Goal: Register for event/course: Register for event/course

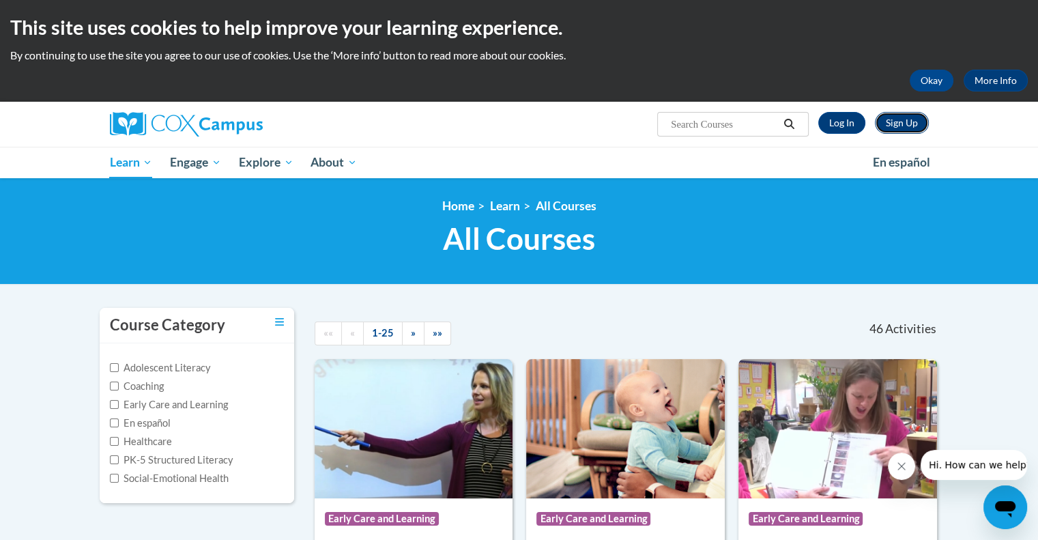
click at [905, 125] on link "Sign Up" at bounding box center [902, 123] width 54 height 22
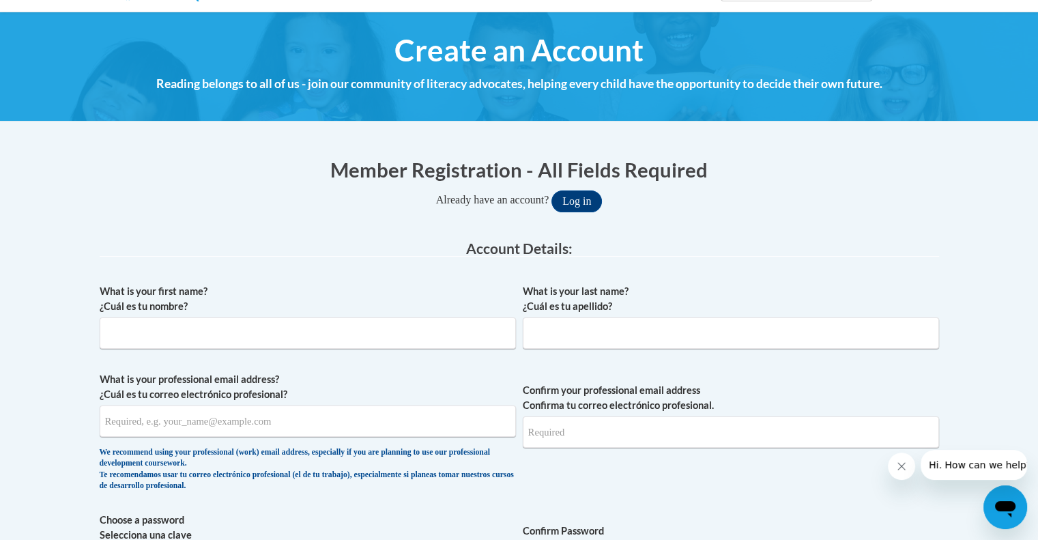
scroll to position [136, 0]
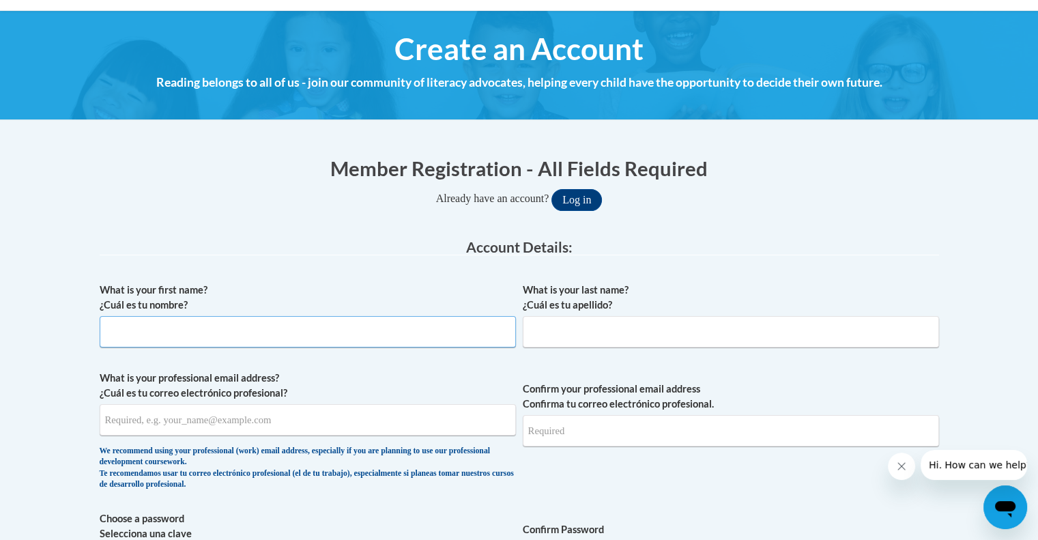
click at [292, 339] on input "What is your first name? ¿Cuál es tu nombre?" at bounding box center [308, 331] width 416 height 31
type input "[PERSON_NAME]"
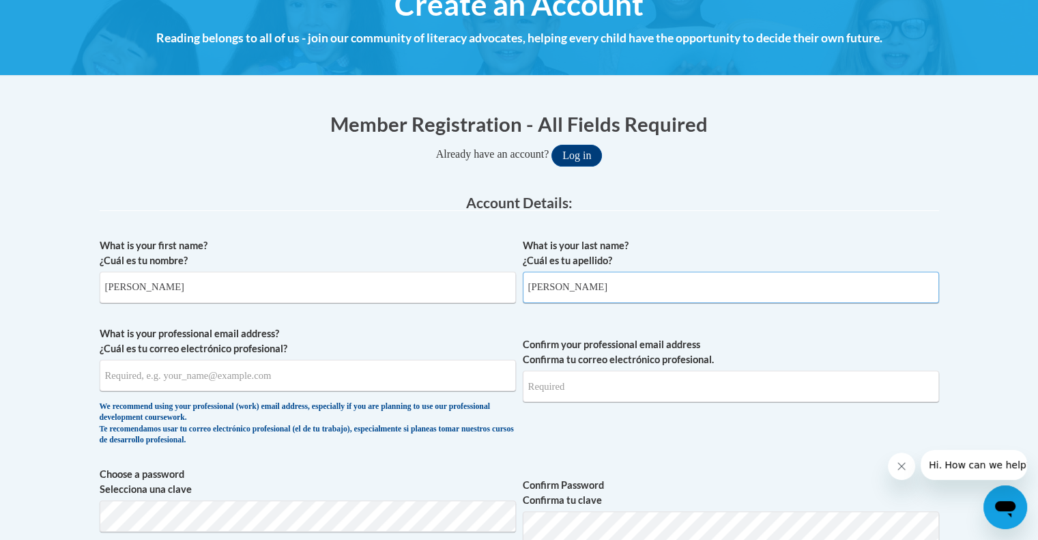
scroll to position [205, 0]
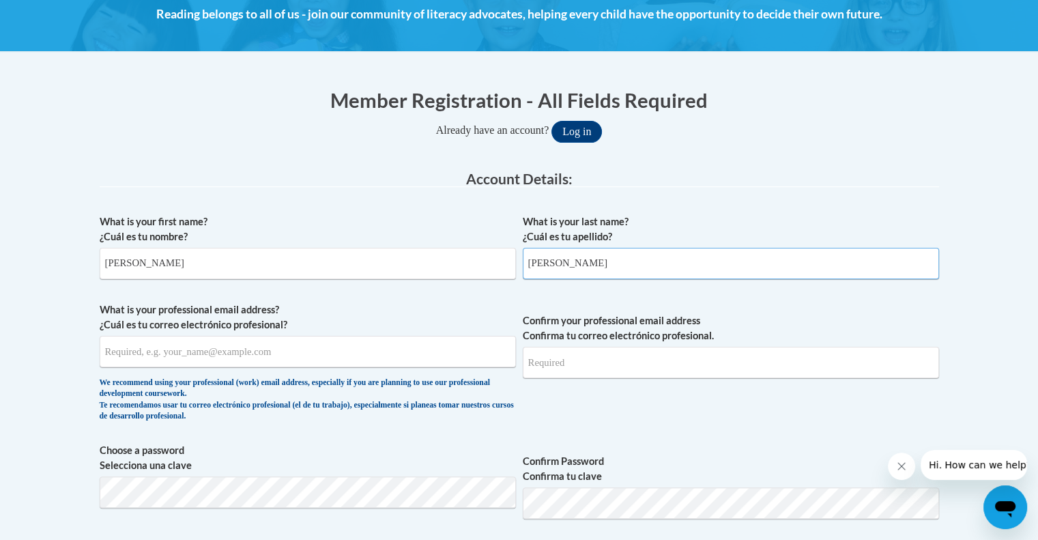
type input "Braden"
click at [291, 358] on input "What is your professional email address? ¿Cuál es tu correo electrónico profesi…" at bounding box center [308, 351] width 416 height 31
type input "abraden419@gmail.com"
click at [583, 364] on input "Confirm your professional email address Confirma tu correo electrónico profesio…" at bounding box center [731, 362] width 416 height 31
type input "abraden419@gmail.com"
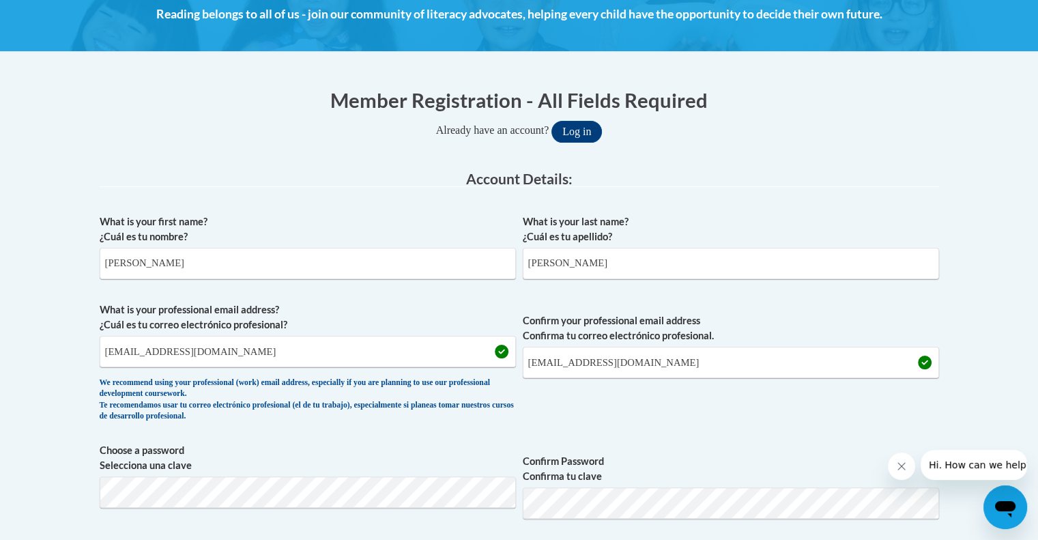
click at [663, 411] on span "Confirm your professional email address Confirma tu correo electrónico profesio…" at bounding box center [731, 365] width 416 height 126
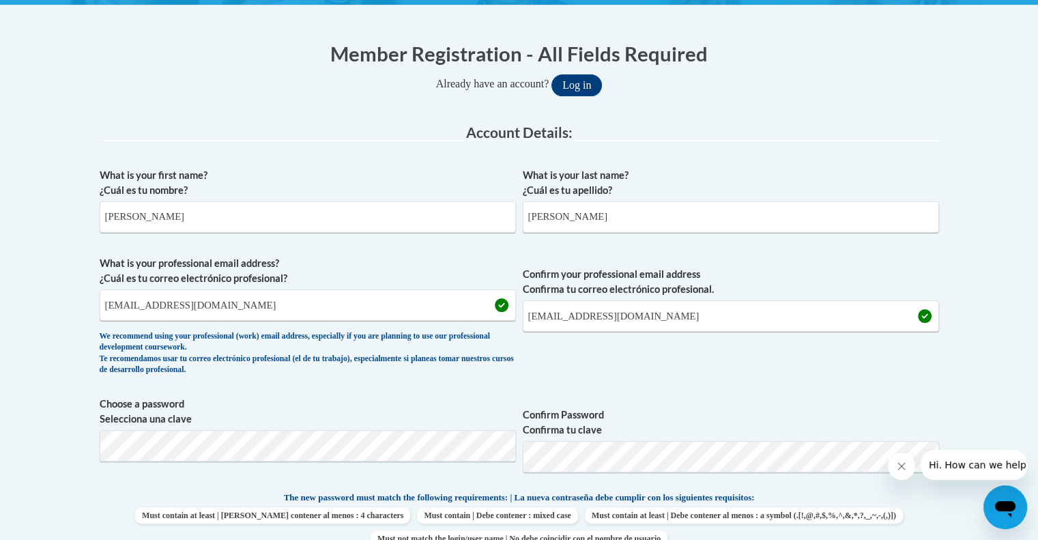
scroll to position [273, 0]
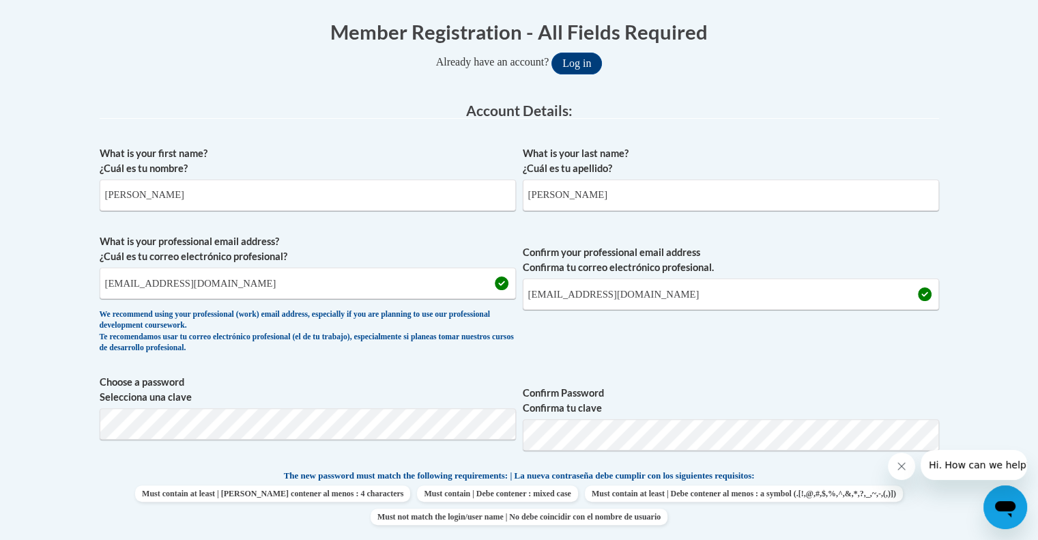
click at [680, 338] on span "Confirm your professional email address Confirma tu correo electrónico profesio…" at bounding box center [731, 297] width 416 height 126
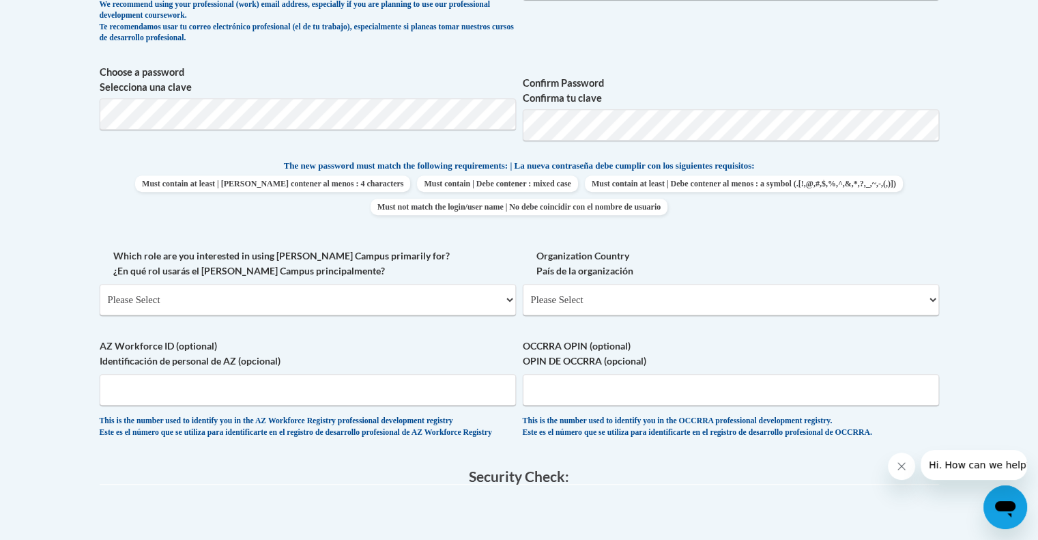
scroll to position [614, 0]
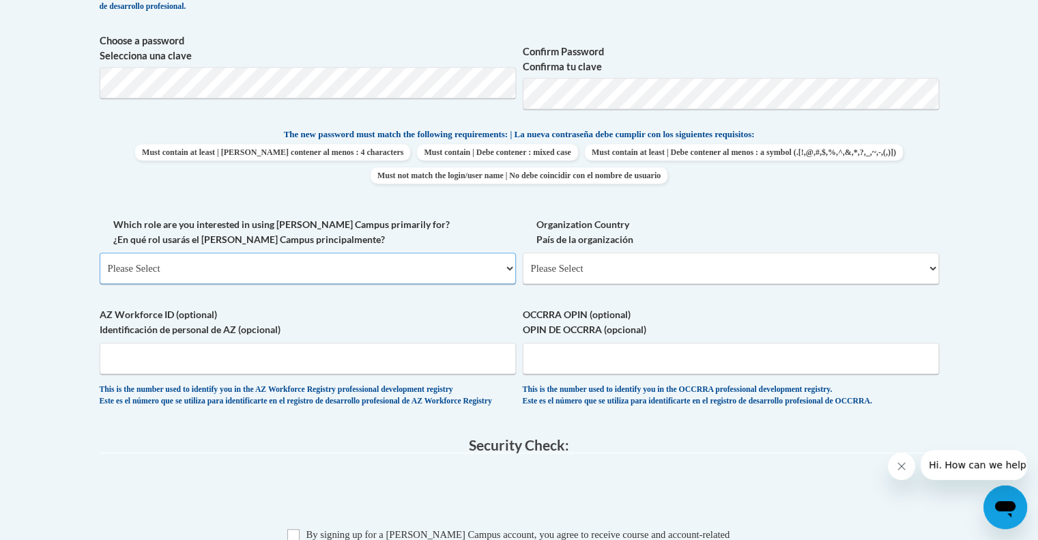
click at [311, 275] on select "Please Select College/University | Colegio/Universidad Community/Nonprofit Part…" at bounding box center [308, 267] width 416 height 31
select select "fbf2d438-af2f-41f8-98f1-81c410e29de3"
click at [100, 252] on select "Please Select College/University | Colegio/Universidad Community/Nonprofit Part…" at bounding box center [308, 267] width 416 height 31
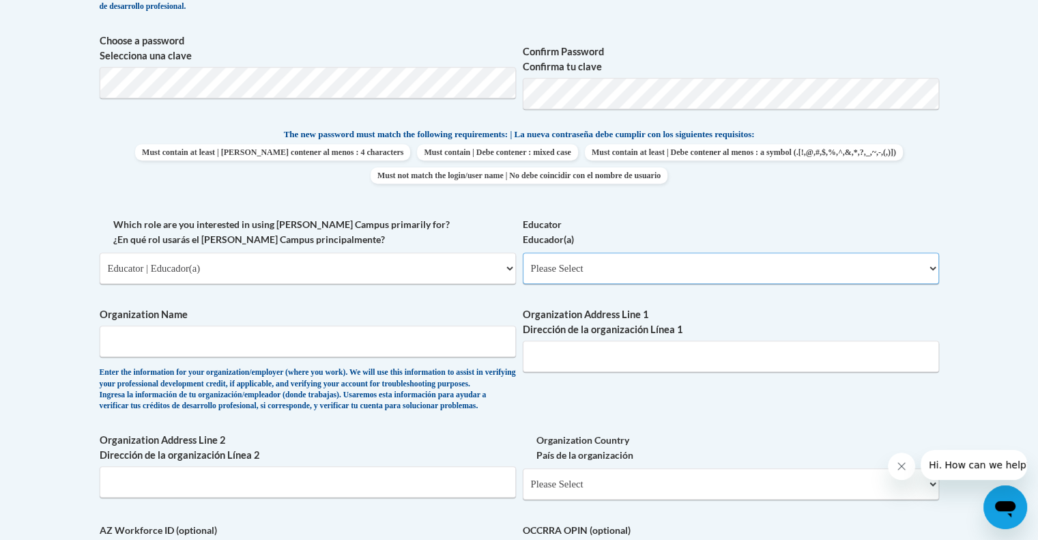
click at [570, 271] on select "Please Select Early Learning/Daycare Teacher/Family Home Care Provider | Maestr…" at bounding box center [731, 267] width 416 height 31
select select "5e2af403-4f2c-4e49-a02f-103e55d7b75b"
click at [523, 252] on select "Please Select Early Learning/Daycare Teacher/Family Home Care Provider | Maestr…" at bounding box center [731, 267] width 416 height 31
click at [289, 343] on input "Organization Name" at bounding box center [308, 340] width 416 height 31
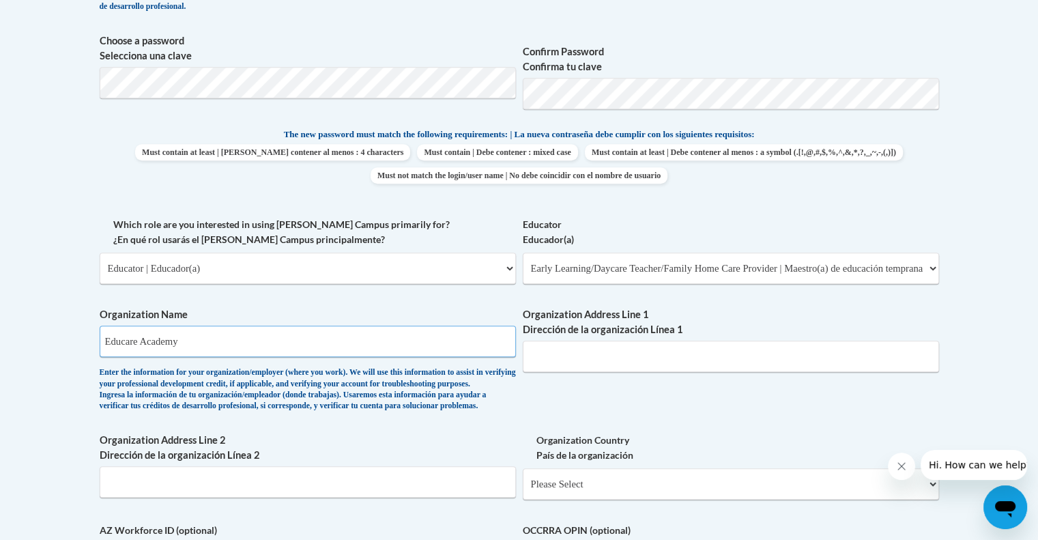
type input "Educare Academy"
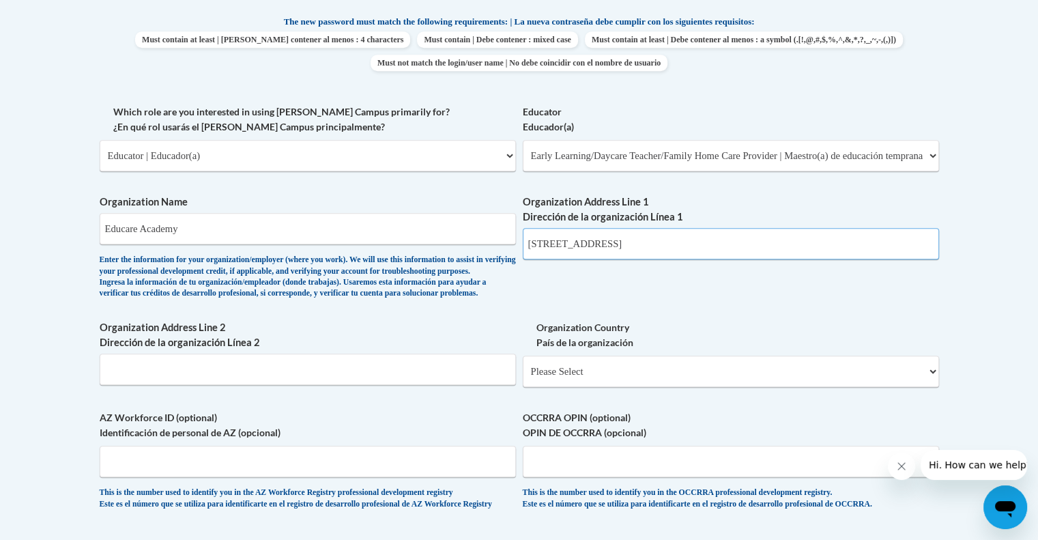
scroll to position [751, 0]
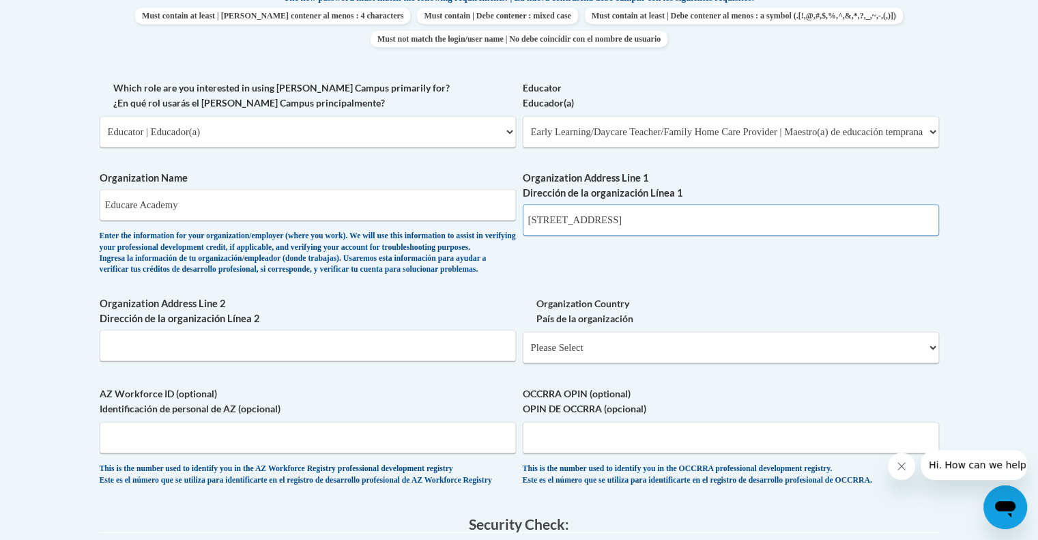
type input "3158 Navarre Ave."
click at [422, 361] on input "Organization Address Line 2 Dirección de la organización Línea 2" at bounding box center [308, 345] width 416 height 31
type input "Oregon, OH 43616"
click at [625, 363] on select "Please Select United States | Estados Unidos Outside of the United States | Fue…" at bounding box center [731, 347] width 416 height 31
select select "ad49bcad-a171-4b2e-b99c-48b446064914"
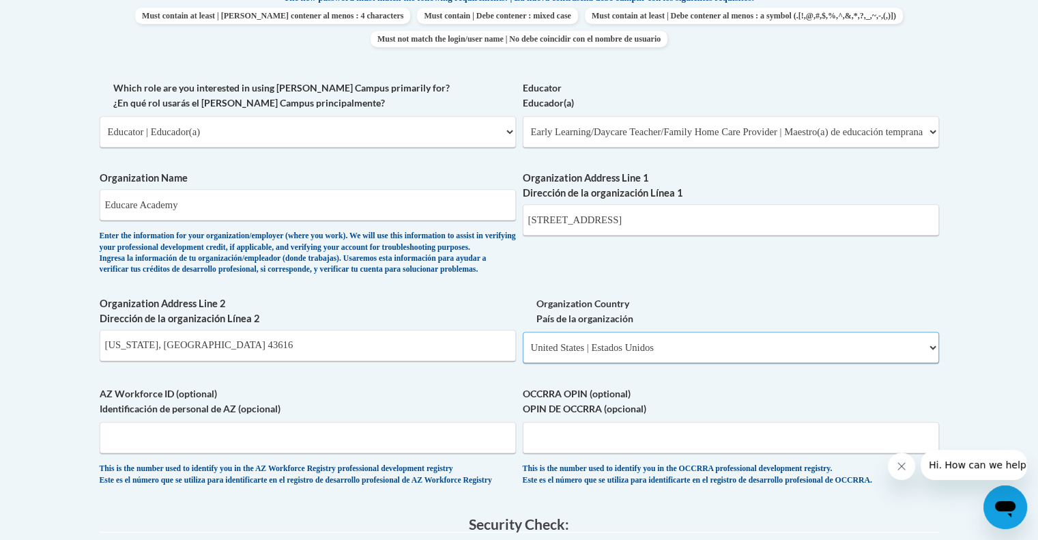
click at [523, 353] on select "Please Select United States | Estados Unidos Outside of the United States | Fue…" at bounding box center [731, 347] width 416 height 31
select select
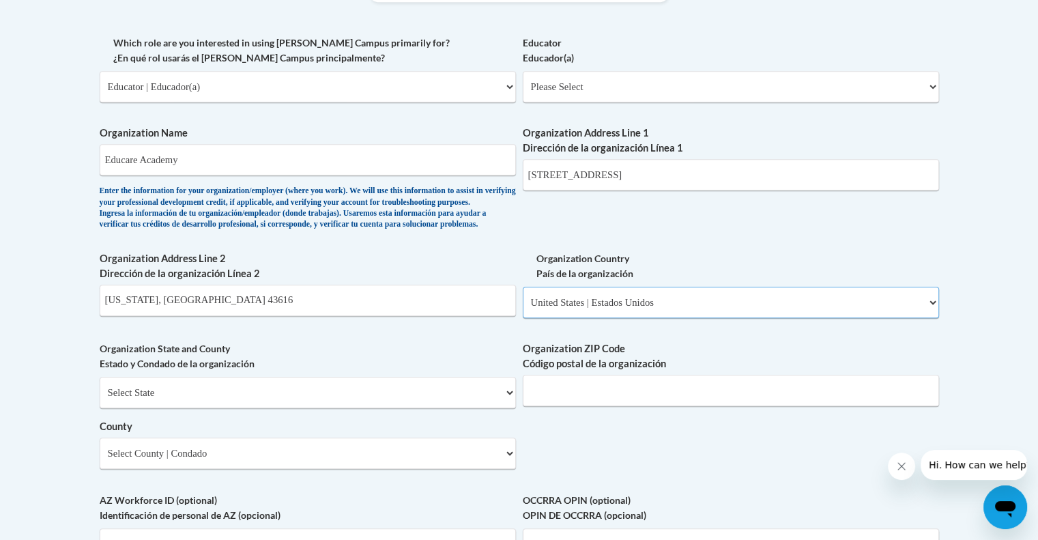
scroll to position [819, 0]
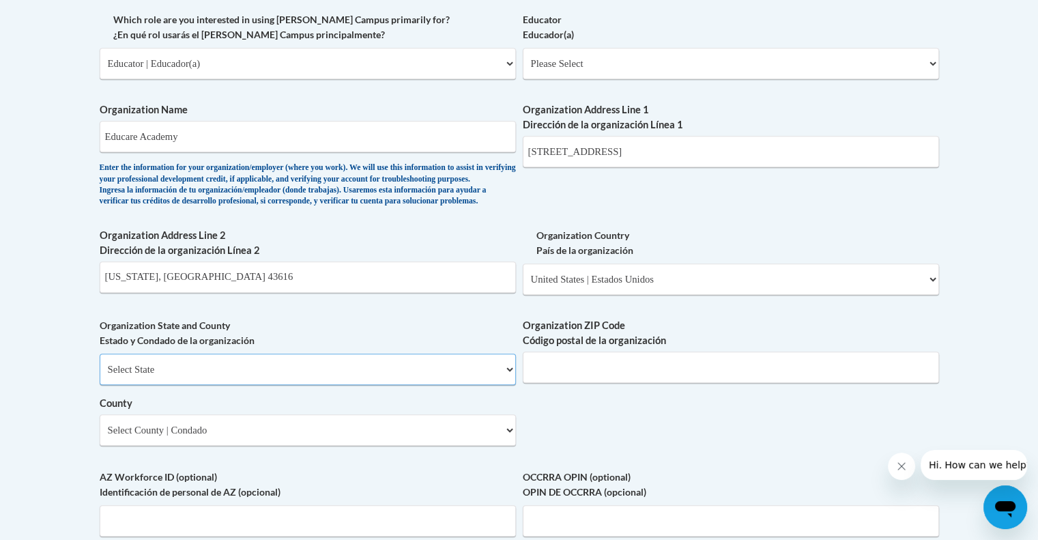
click at [406, 385] on select "Select State Alabama Alaska Arizona Arkansas California Colorado Connecticut De…" at bounding box center [308, 368] width 416 height 31
select select "Ohio"
click at [100, 376] on select "Select State Alabama Alaska Arizona Arkansas California Colorado Connecticut De…" at bounding box center [308, 368] width 416 height 31
click at [374, 446] on select "Select County Adams Allen Ashland Ashtabula Athens Auglaize Belmont Brown Butle…" at bounding box center [308, 429] width 416 height 31
select select "Lucas"
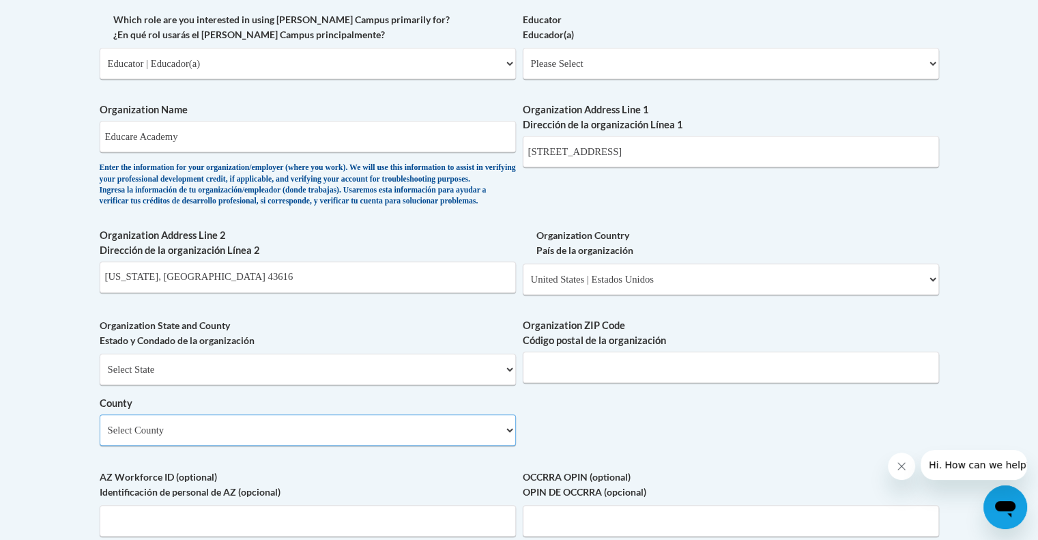
click at [100, 437] on select "Select County Adams Allen Ashland Ashtabula Athens Auglaize Belmont Brown Butle…" at bounding box center [308, 429] width 416 height 31
click at [553, 383] on input "Organization ZIP Code Código postal de la organización" at bounding box center [731, 366] width 416 height 31
type input "43616"
click at [446, 348] on label "Organization State and County Estado y Condado de la organización" at bounding box center [308, 333] width 416 height 30
drag, startPoint x: 190, startPoint y: 303, endPoint x: 160, endPoint y: 302, distance: 30.7
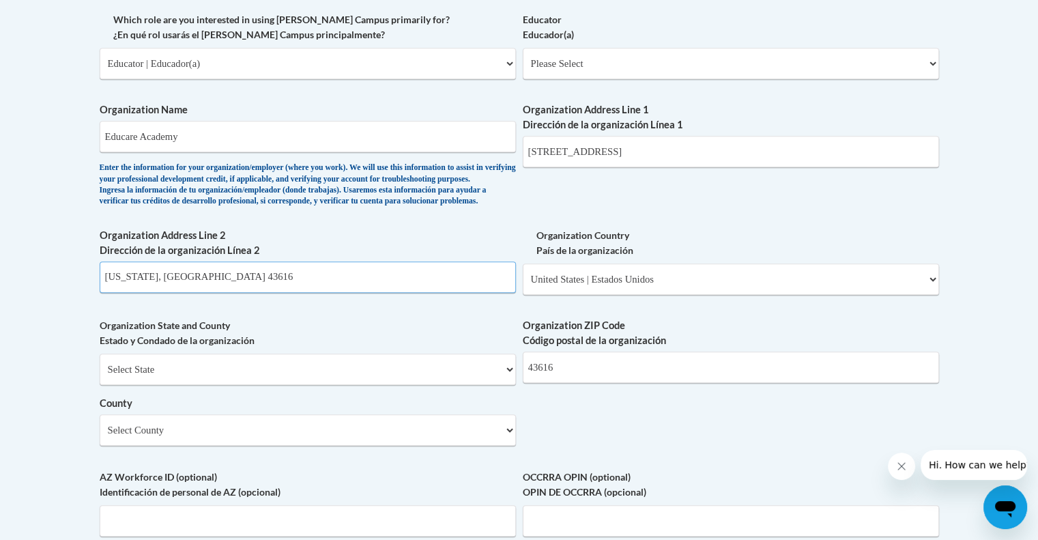
click at [160, 293] on input "Oregon, OH 43616" at bounding box center [308, 276] width 416 height 31
type input "O"
click at [81, 383] on body "This site uses cookies to help improve your learning experience. By continuing …" at bounding box center [519, 197] width 1038 height 2033
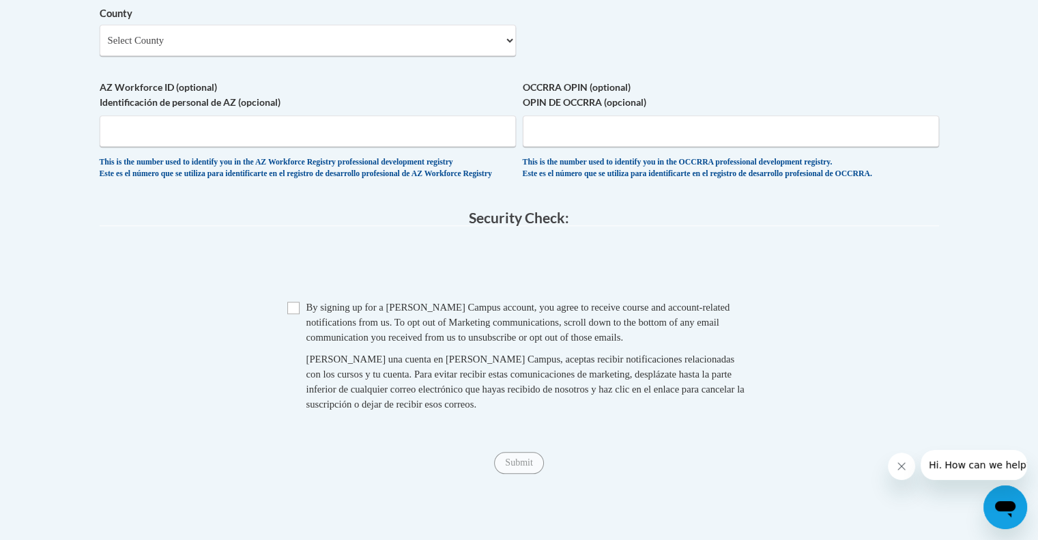
scroll to position [1228, 0]
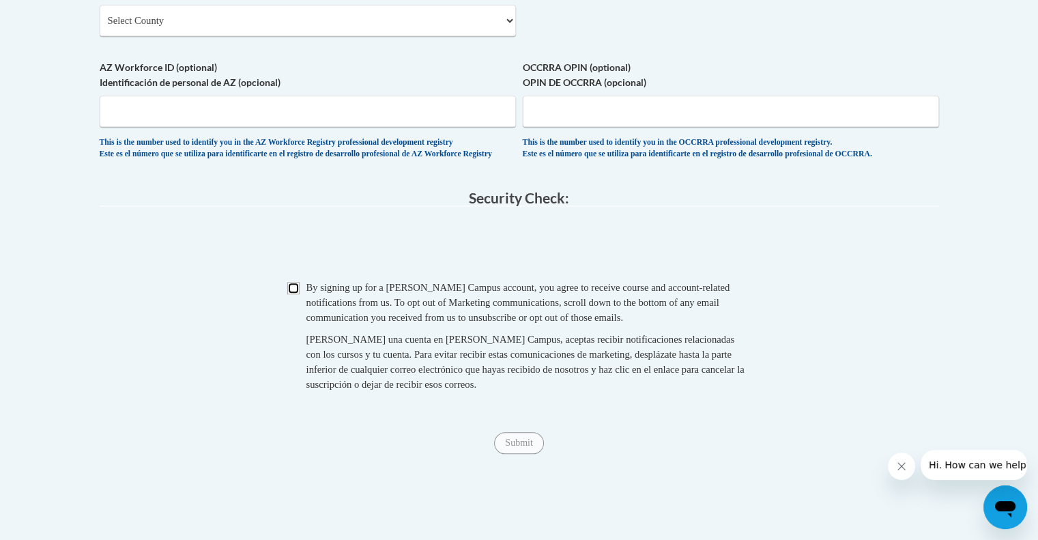
click at [297, 294] on input "Checkbox" at bounding box center [293, 288] width 12 height 12
checkbox input "true"
click at [514, 454] on input "Submit" at bounding box center [518, 443] width 49 height 22
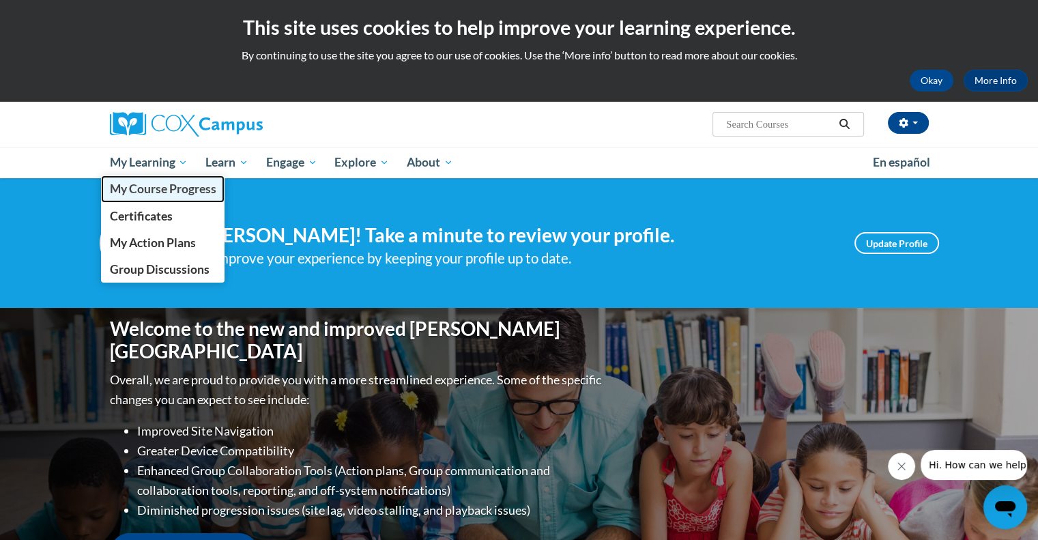
click at [171, 188] on span "My Course Progress" at bounding box center [162, 189] width 106 height 14
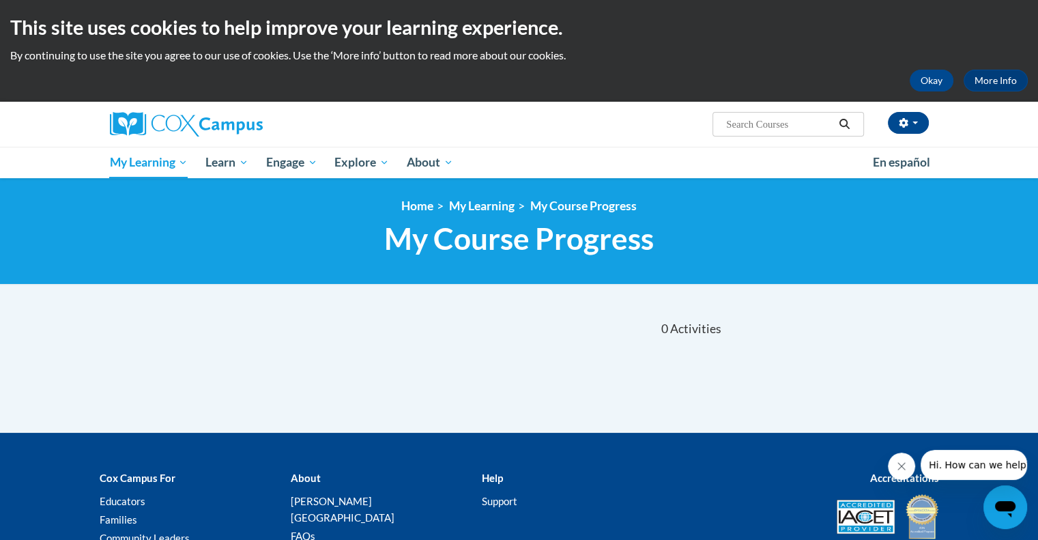
click at [782, 122] on input "Search..." at bounding box center [779, 124] width 109 height 16
paste input "AT136674 -- ST10126792"
type input "AT136674 -- ST10126792"
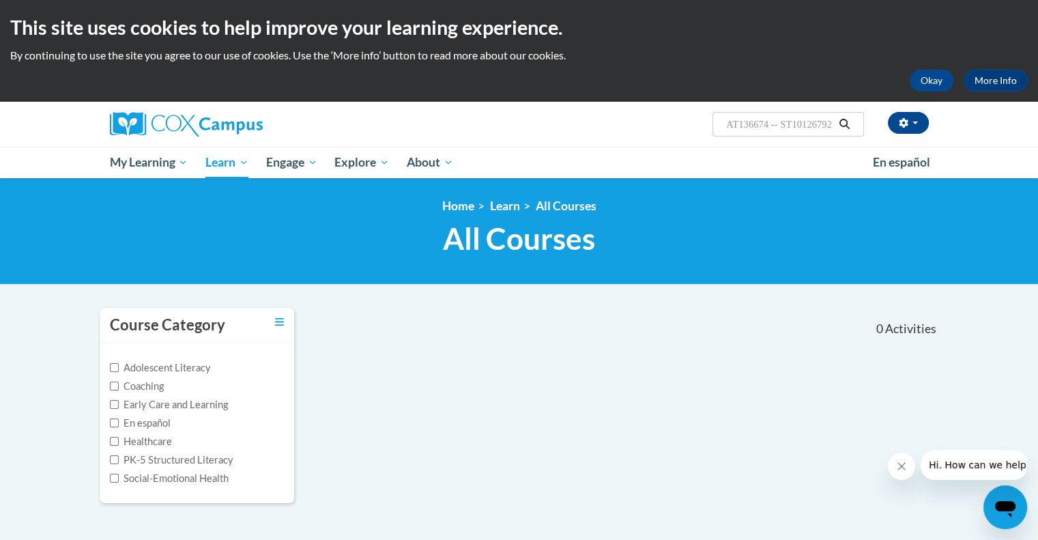
drag, startPoint x: 783, startPoint y: 123, endPoint x: 662, endPoint y: 127, distance: 121.5
click at [662, 127] on div "Amanda Braden (Eastern Daylight Time GMT-0400 ) My Profile Inbox My Transcripts…" at bounding box center [659, 119] width 560 height 35
type input "ST10126792"
click at [798, 130] on input "ST10126792" at bounding box center [779, 124] width 109 height 16
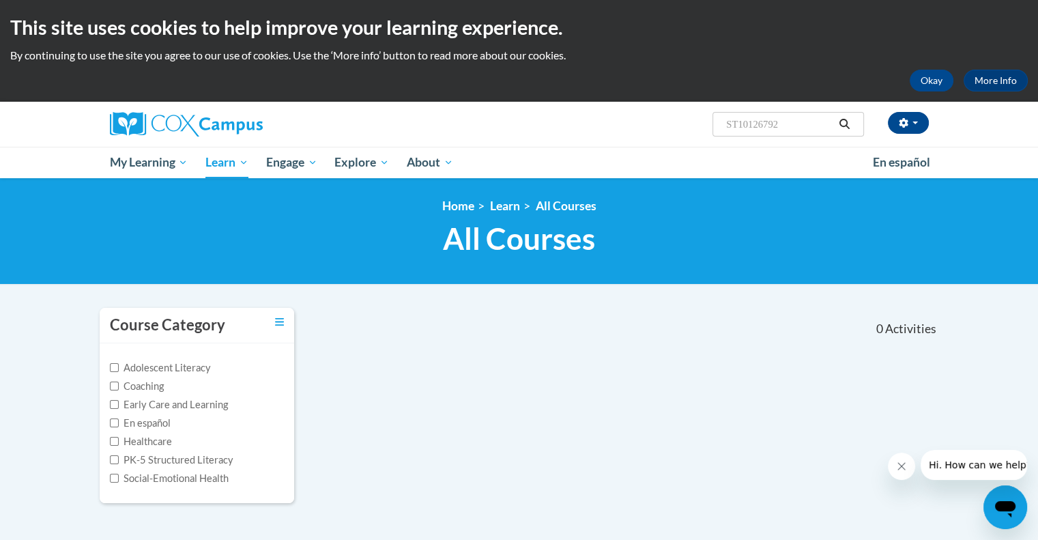
paste input "AT136674 --"
drag, startPoint x: 768, startPoint y: 122, endPoint x: 830, endPoint y: 132, distance: 63.5
click at [836, 133] on span "Search Search... AT136674 -- ST10126792" at bounding box center [787, 124] width 151 height 25
type input "AT136674"
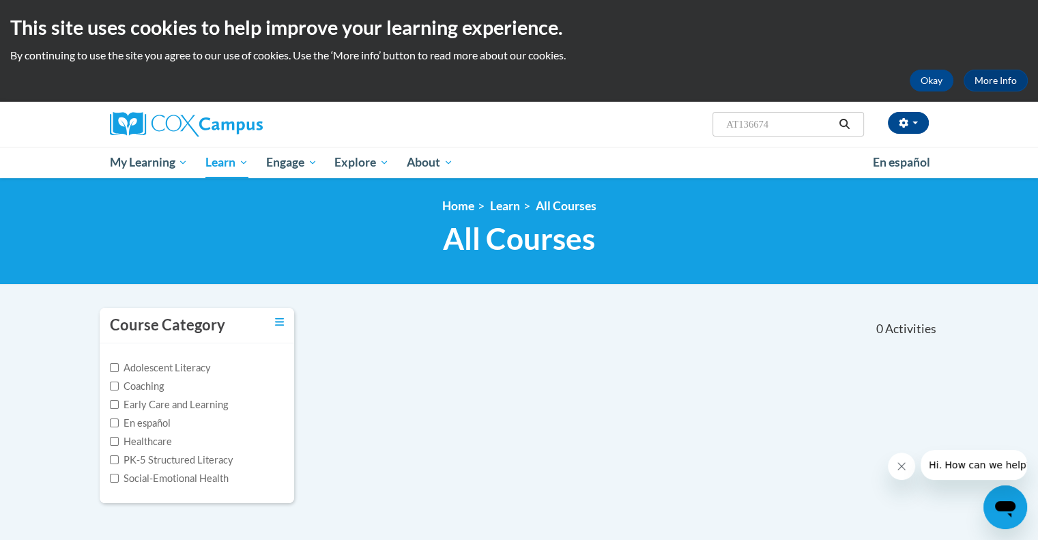
scroll to position [0, 0]
click at [750, 125] on input "AT136674" at bounding box center [779, 124] width 109 height 16
click at [751, 125] on input "AT136674" at bounding box center [779, 124] width 109 height 16
paste input "Transforming Story Time"
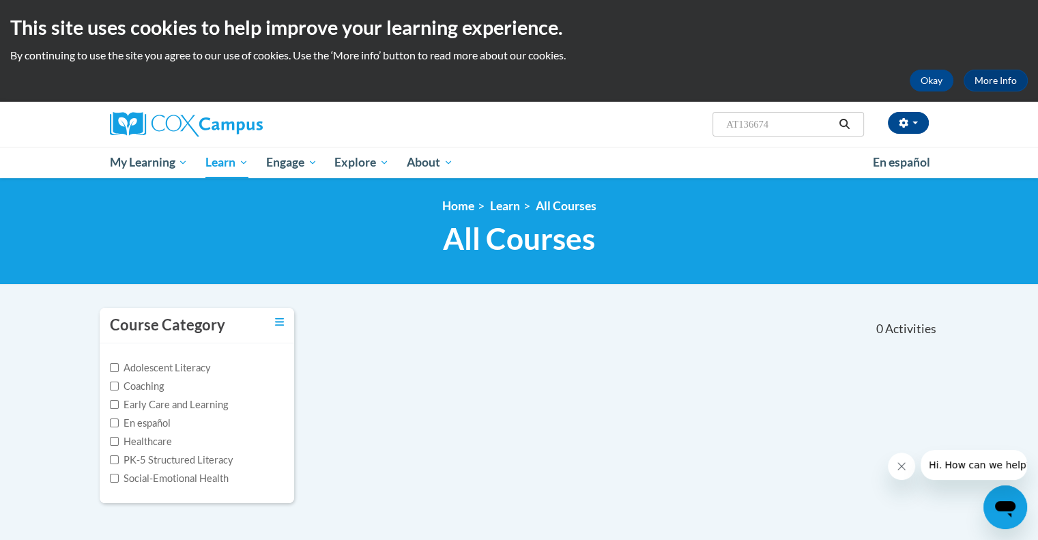
type input "Transforming Story Time"
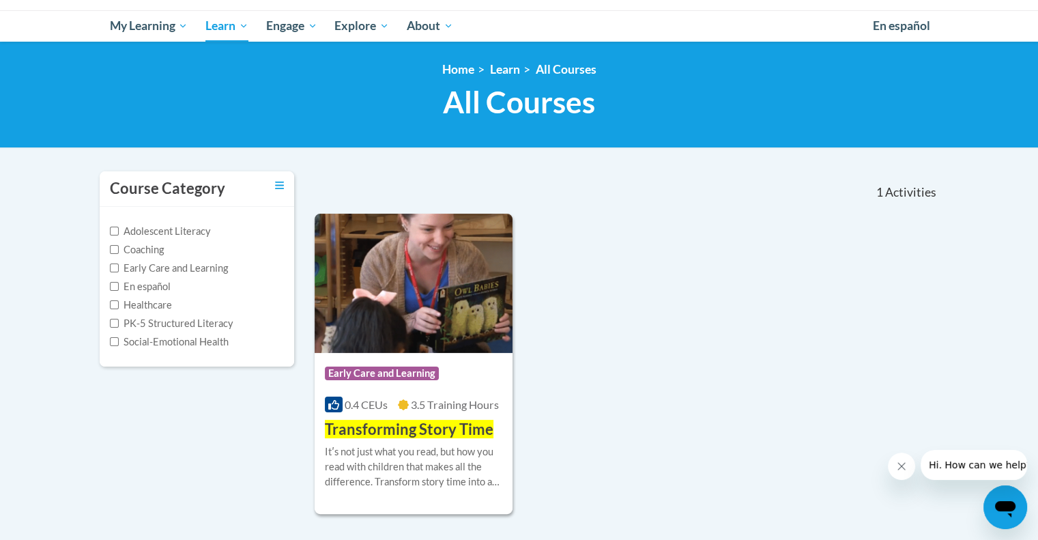
scroll to position [205, 0]
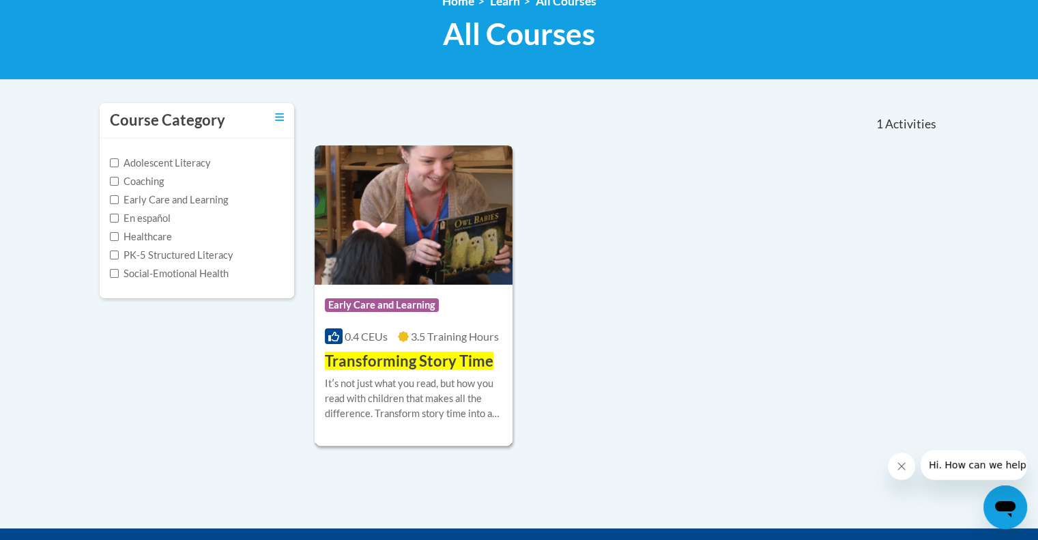
click at [409, 396] on div "Itʹs not just what you read, but how you read with children that makes all the …" at bounding box center [414, 398] width 178 height 45
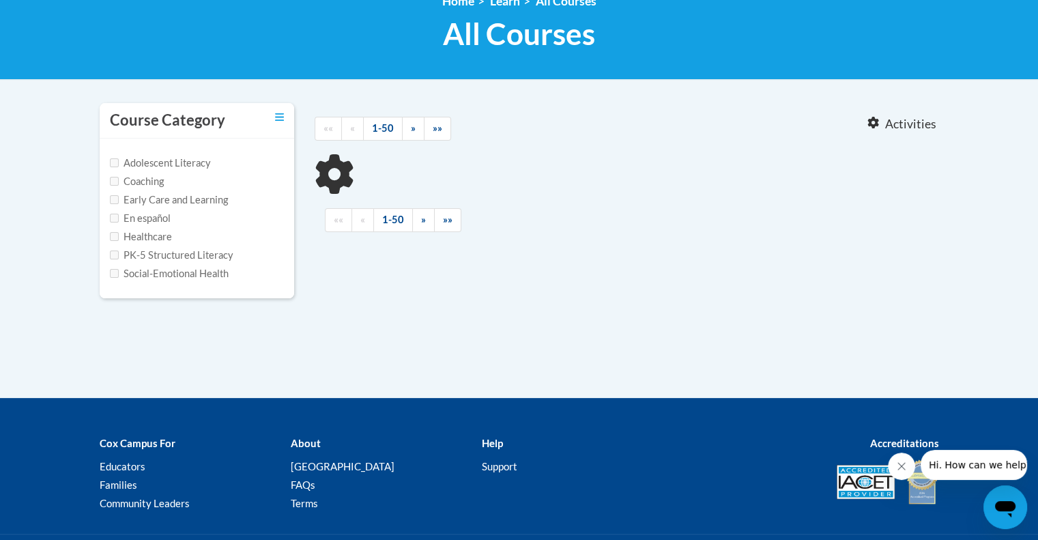
type input "Transforming Story Time"
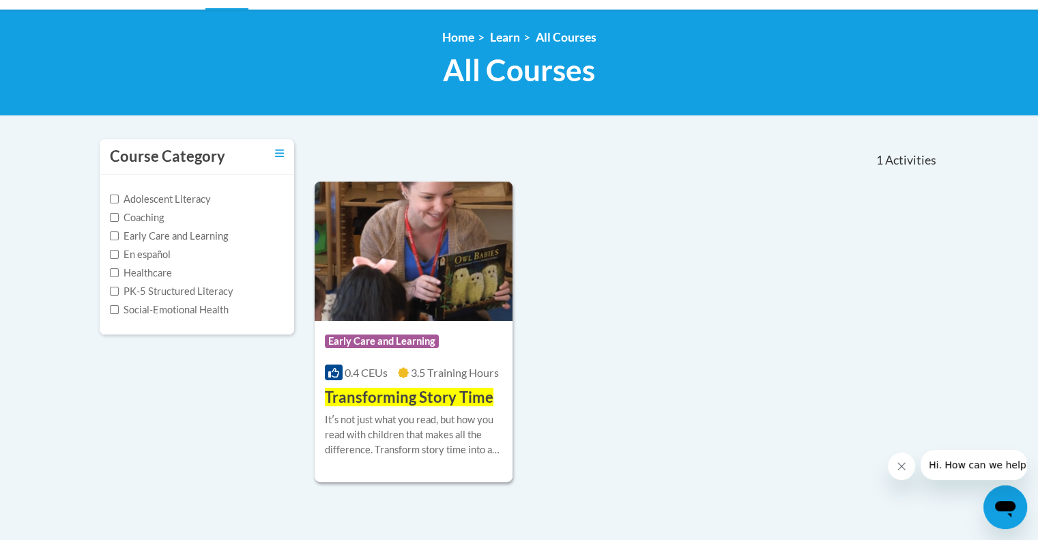
scroll to position [136, 0]
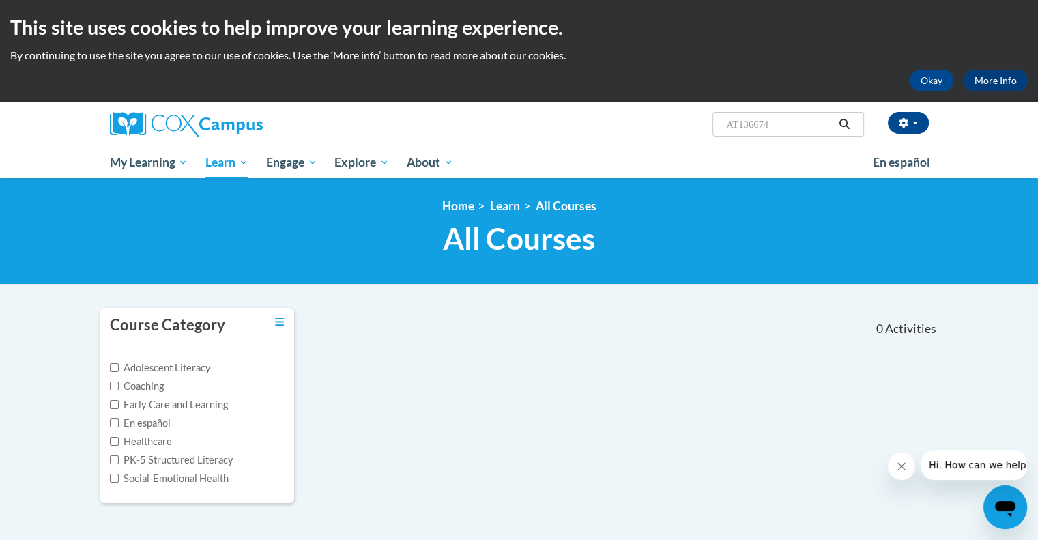
click at [735, 130] on input "AT136674" at bounding box center [779, 124] width 109 height 16
type input "occrra"
click at [276, 327] on link "Toggle collapse" at bounding box center [279, 322] width 9 height 15
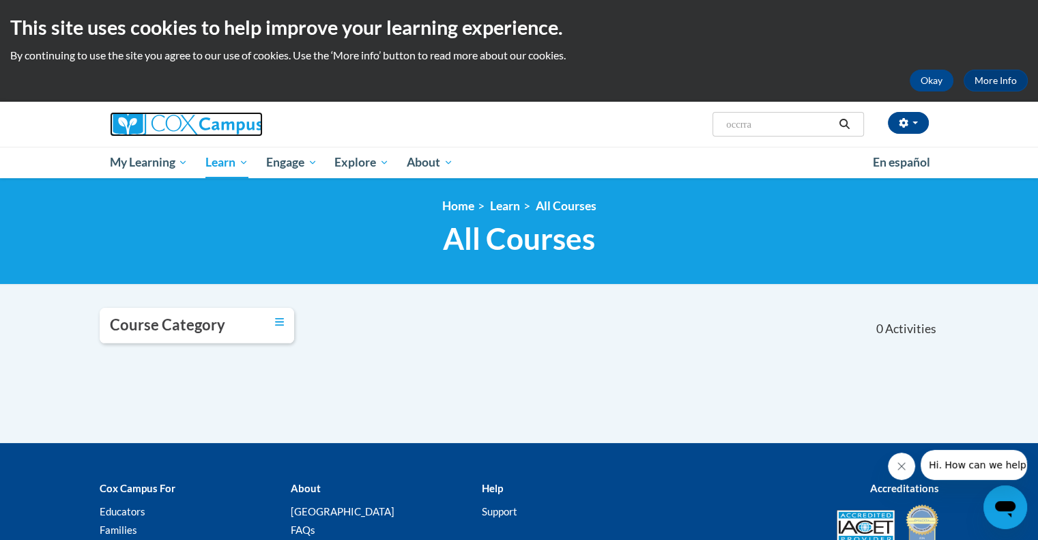
click at [135, 122] on img at bounding box center [186, 124] width 153 height 25
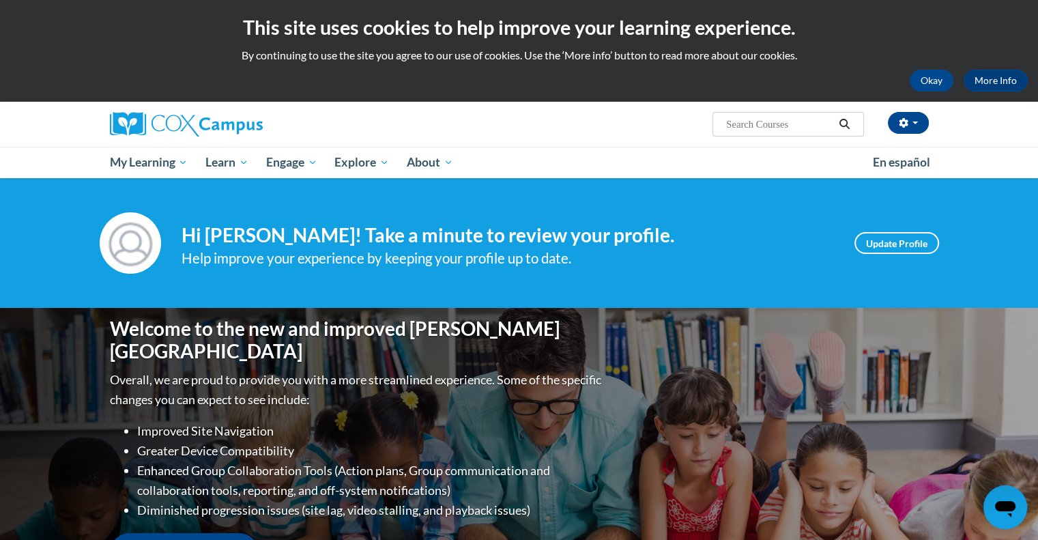
click at [742, 128] on input "Search..." at bounding box center [779, 124] width 109 height 16
type input "occrra"
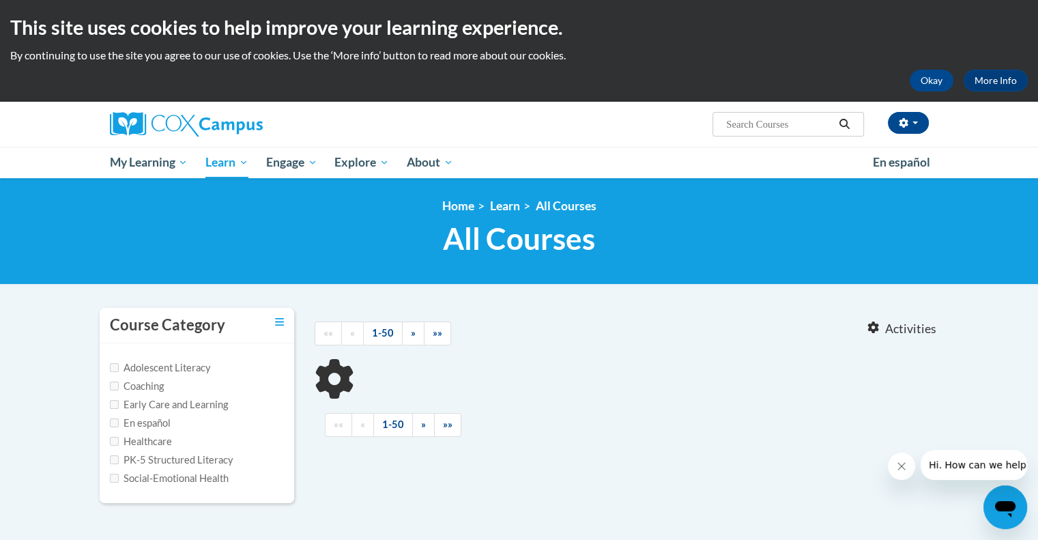
type input "occrra"
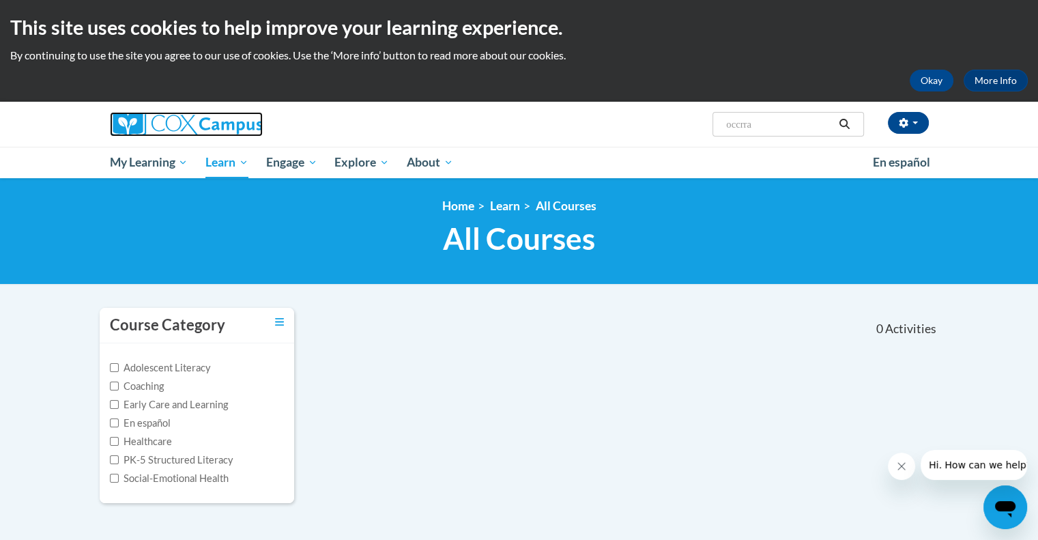
click at [241, 130] on img at bounding box center [186, 124] width 153 height 25
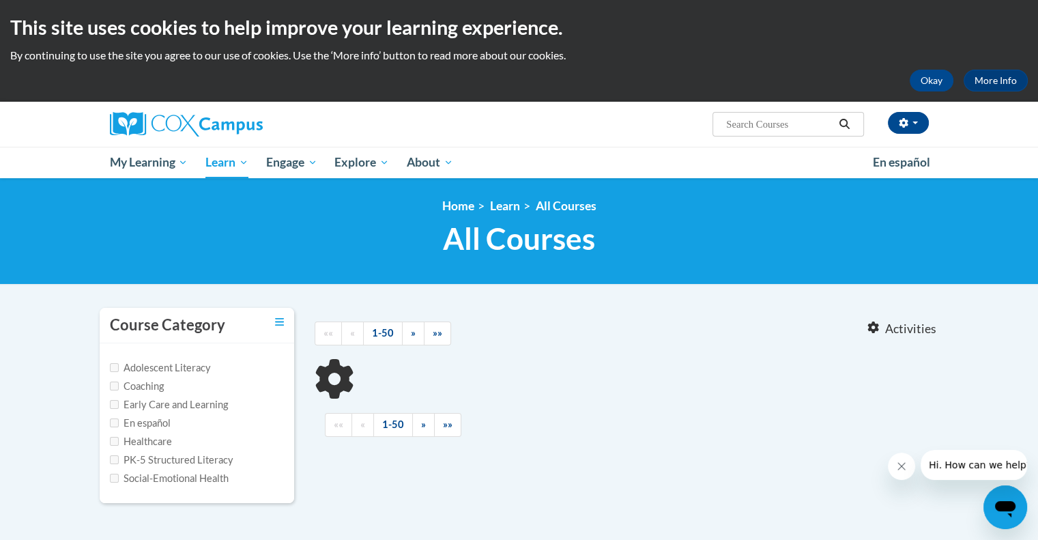
type input "AT136674 -- ST10126792"
type input "ST10126792"
type input "AT136674"
type input "occrra"
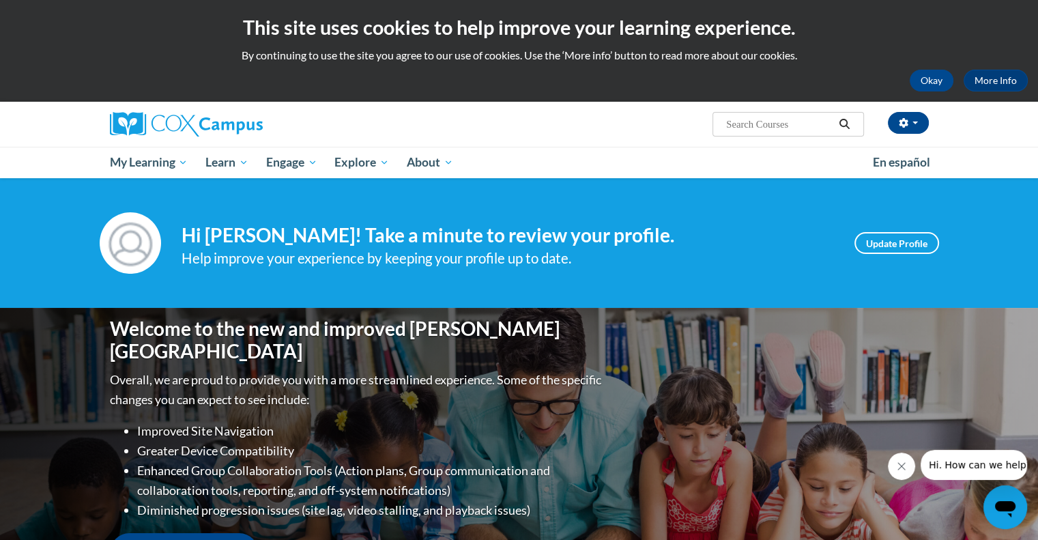
click at [742, 130] on input "Search..." at bounding box center [779, 124] width 109 height 16
paste input "Transforming Story Time"
type input "Transforming Story Time"
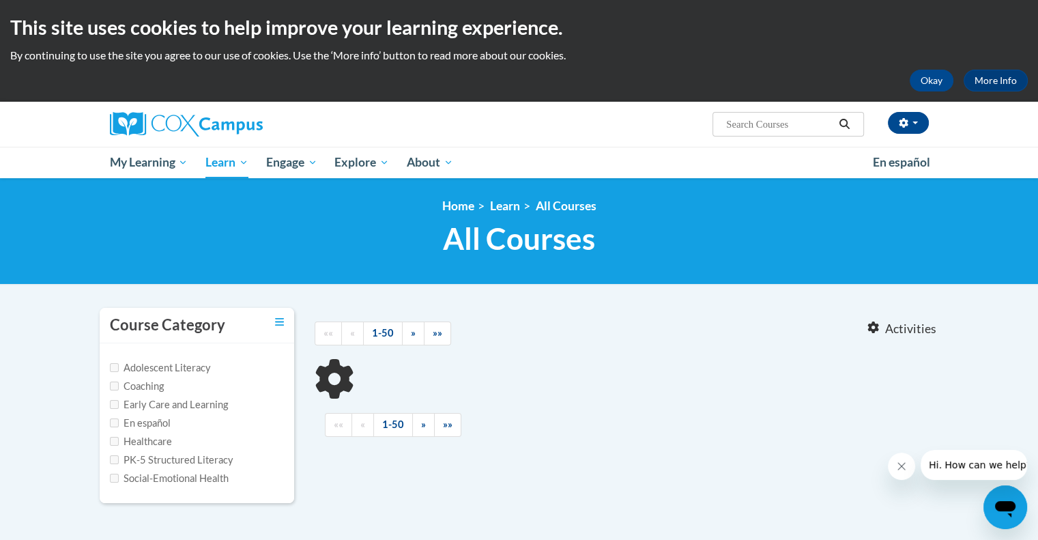
type input "Transforming Story Time"
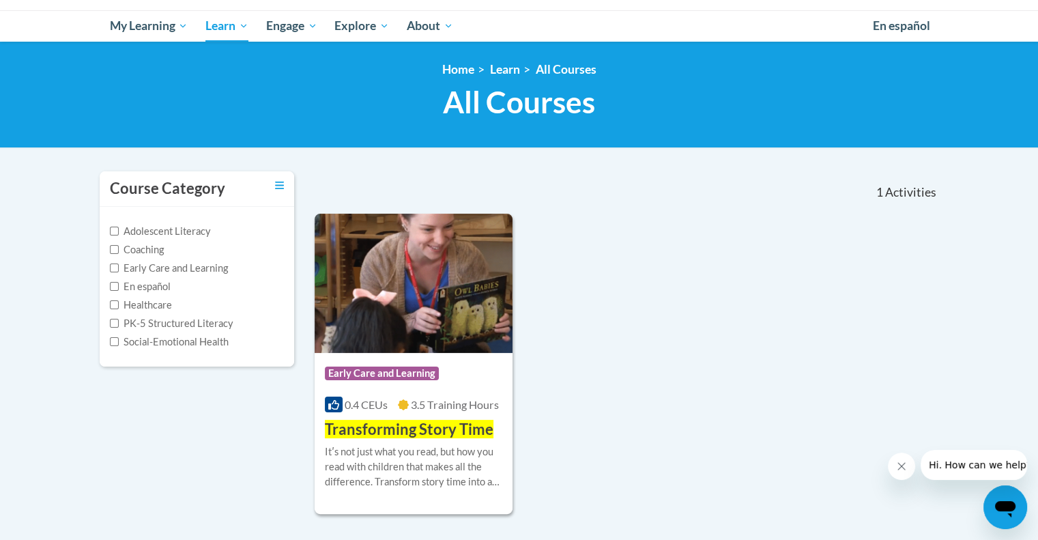
scroll to position [273, 0]
